Goal: Information Seeking & Learning: Learn about a topic

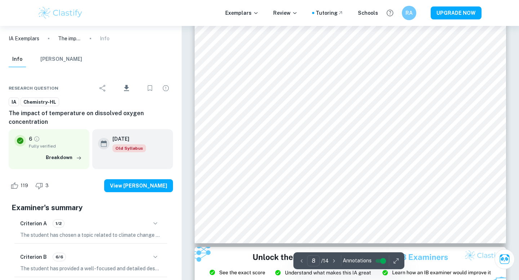
scroll to position [3344, 0]
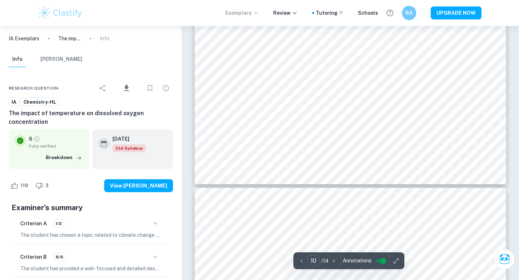
type input "9"
